Goal: Task Accomplishment & Management: Manage account settings

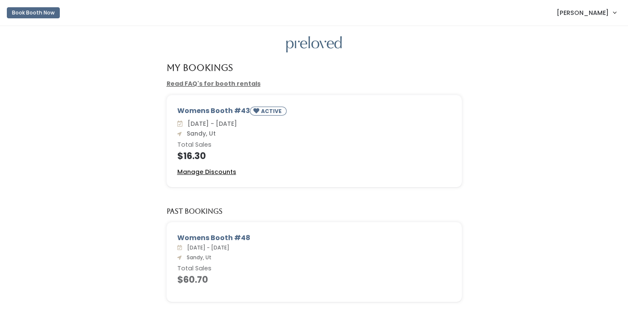
click at [219, 176] on u "Manage Discounts" at bounding box center [206, 172] width 59 height 9
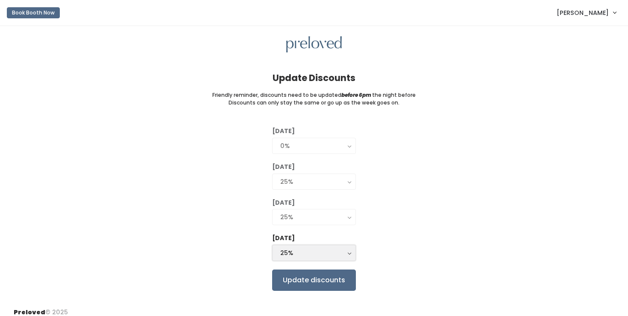
click at [316, 254] on div "25%" at bounding box center [313, 252] width 67 height 9
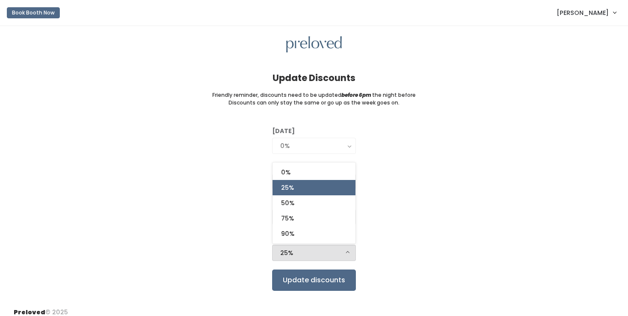
click at [184, 227] on div "[DATE] 0% 25% 50% 75% 90% 0% [DATE] 0% 25% 50% 75% 90% 25% [DATE] 0% 25% 50% 75…" at bounding box center [314, 209] width 600 height 164
